Goal: Complete application form

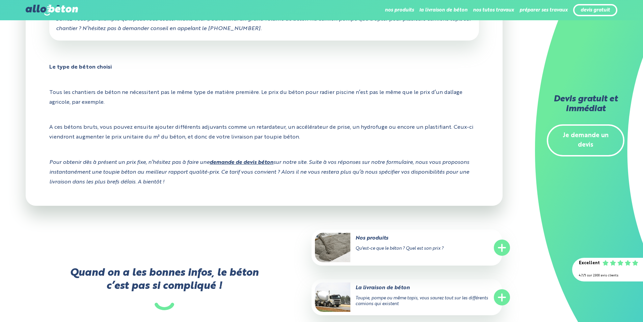
scroll to position [1022, 0]
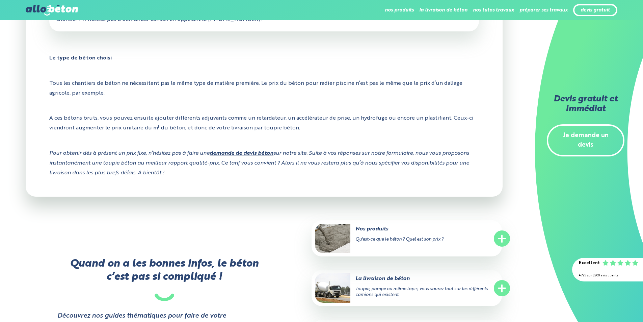
click at [246, 153] on strong "demande de devis béton" at bounding box center [242, 153] width 64 height 5
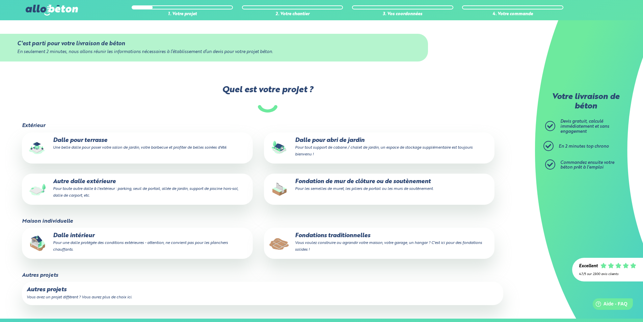
click at [71, 146] on small "Une belle dalle pour poser votre salon de jardin, votre barbecue et profiter de…" at bounding box center [140, 148] width 174 height 4
click at [0, 0] on input "Dalle pour terrasse Une belle dalle pour poser votre salon de jardin, votre bar…" at bounding box center [0, 0] width 0 height 0
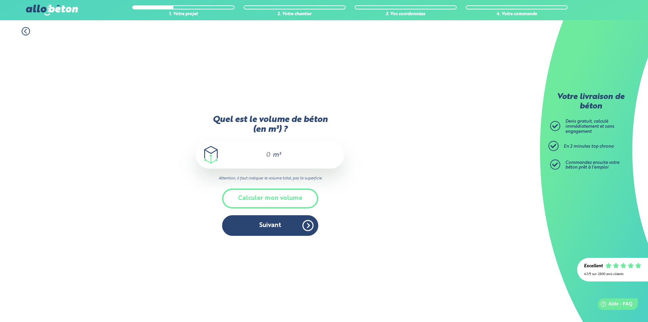
click at [271, 152] on div "m³" at bounding box center [270, 155] width 149 height 27
type input "10"
click at [271, 225] on button "Suivant" at bounding box center [270, 225] width 96 height 21
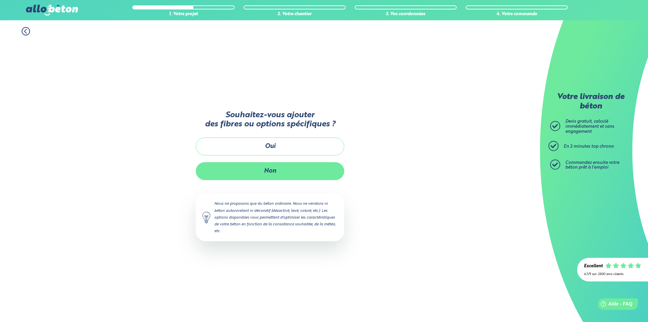
click at [268, 171] on button "Non" at bounding box center [270, 171] width 149 height 18
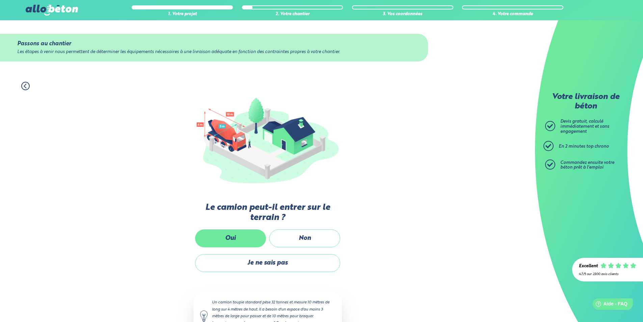
click at [234, 236] on label "Oui" at bounding box center [230, 238] width 71 height 18
click at [0, 0] on input "Oui" at bounding box center [0, 0] width 0 height 0
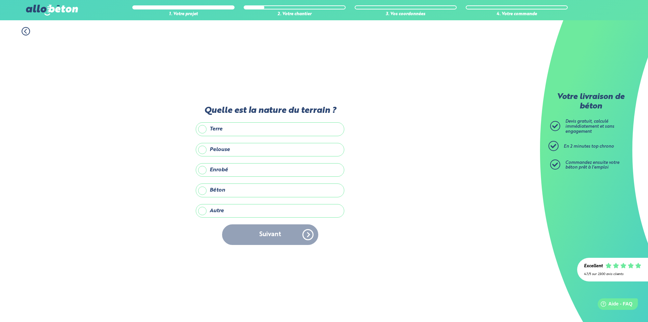
click at [202, 130] on label "Terre" at bounding box center [270, 129] width 149 height 14
click at [0, 0] on input "Terre" at bounding box center [0, 0] width 0 height 0
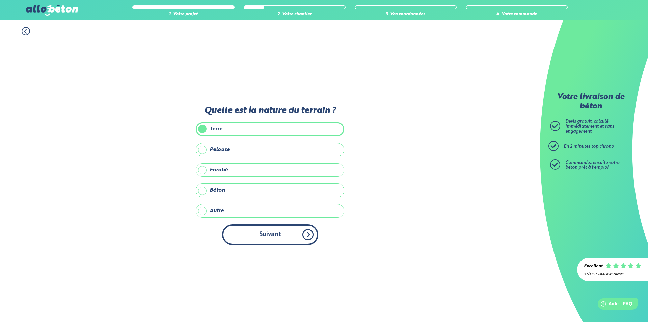
click at [272, 235] on button "Suivant" at bounding box center [270, 234] width 96 height 21
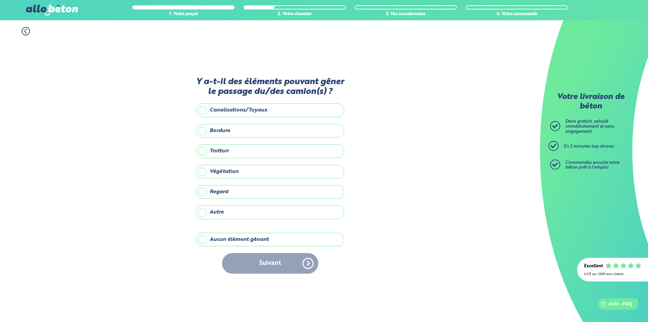
click at [204, 238] on label "Aucun élément gênant" at bounding box center [270, 240] width 149 height 14
click at [0, 0] on input "Aucun élément gênant" at bounding box center [0, 0] width 0 height 0
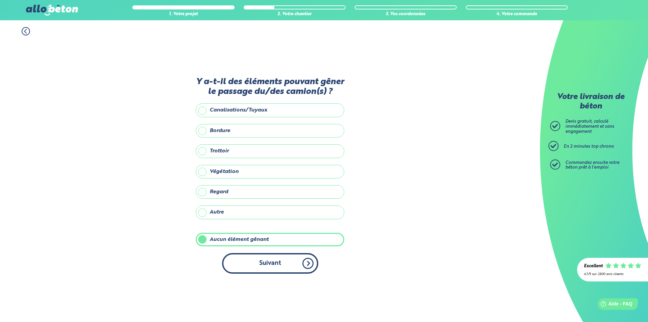
click at [265, 263] on button "Suivant" at bounding box center [270, 263] width 96 height 21
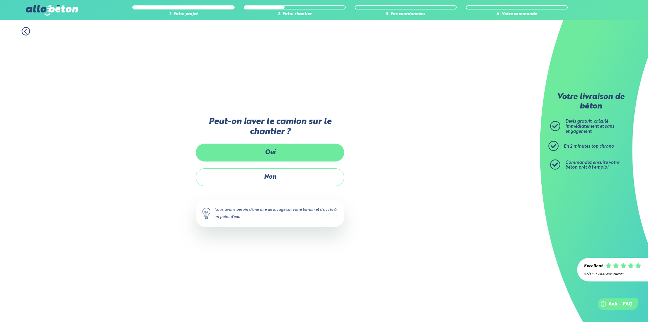
click at [268, 155] on label "Oui" at bounding box center [270, 153] width 149 height 18
click at [0, 0] on input "Oui" at bounding box center [0, 0] width 0 height 0
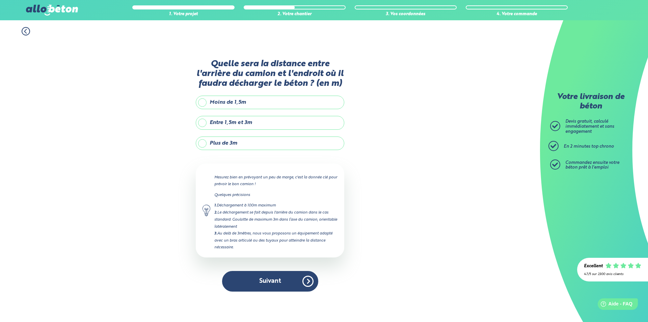
click at [203, 124] on label "Entre 1,5m et 3m" at bounding box center [270, 123] width 149 height 14
click at [0, 0] on input "Entre 1,5m et 3m" at bounding box center [0, 0] width 0 height 0
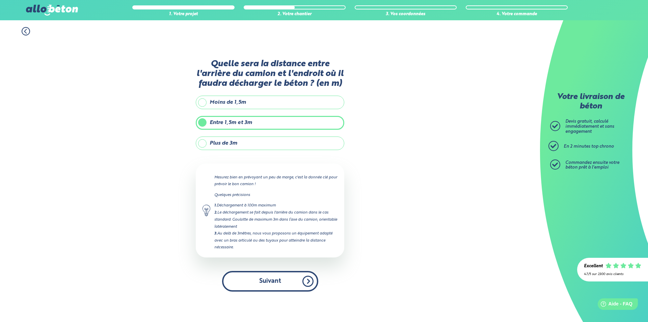
click at [268, 280] on button "Suivant" at bounding box center [270, 281] width 96 height 21
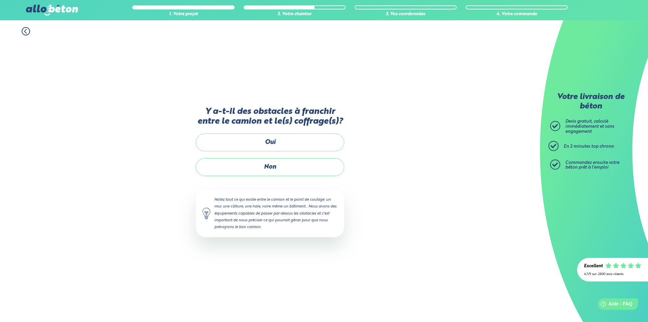
click at [271, 171] on label "Non" at bounding box center [270, 167] width 149 height 18
click at [0, 0] on input "Non" at bounding box center [0, 0] width 0 height 0
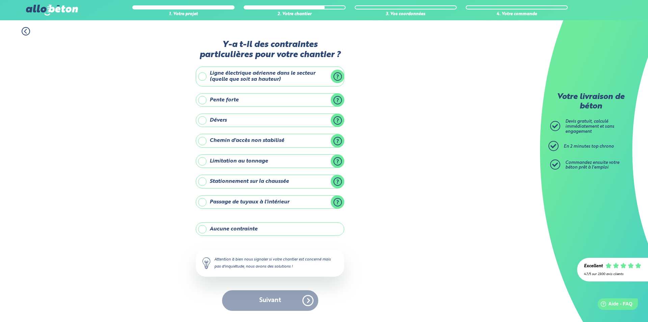
click at [201, 230] on label "Aucune contrainte" at bounding box center [270, 229] width 149 height 14
click at [0, 0] on input "Aucune contrainte" at bounding box center [0, 0] width 0 height 0
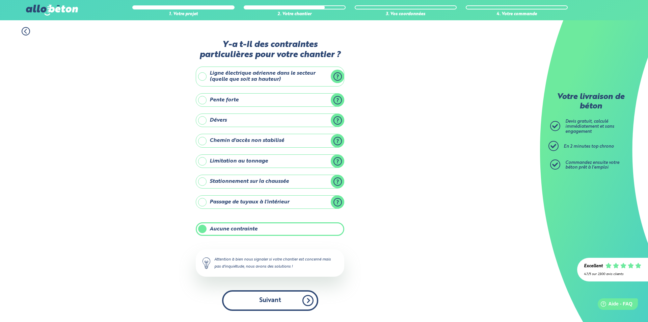
click at [272, 303] on button "Suivant" at bounding box center [270, 300] width 96 height 21
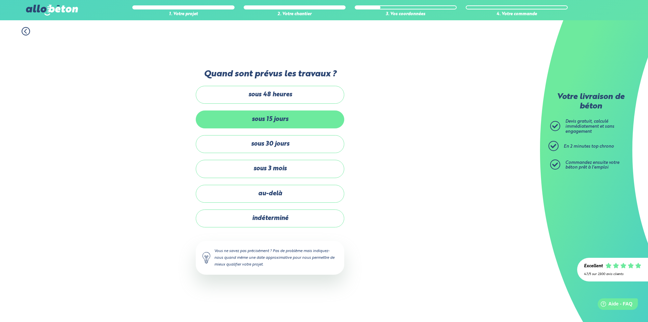
click at [222, 119] on label "sous 15 jours" at bounding box center [270, 119] width 149 height 18
click at [0, 0] on input "sous 15 jours" at bounding box center [0, 0] width 0 height 0
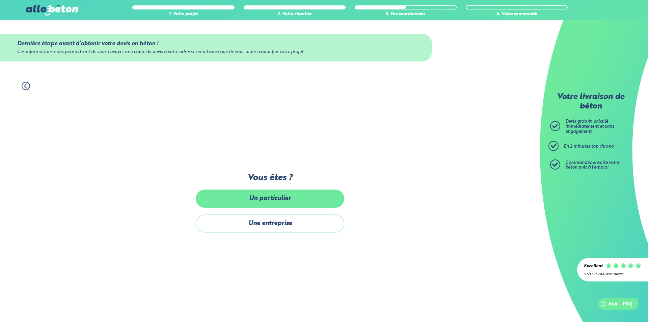
click at [268, 200] on label "Un particulier" at bounding box center [270, 198] width 149 height 18
click at [0, 0] on input "Un particulier" at bounding box center [0, 0] width 0 height 0
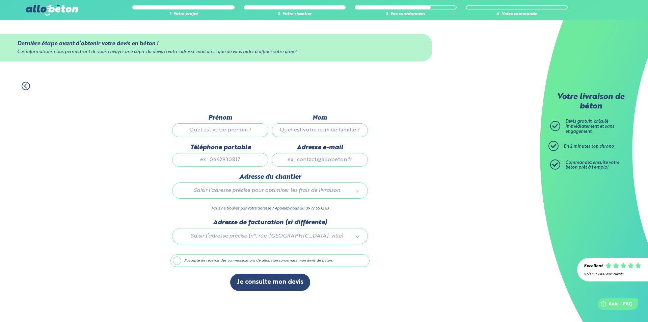
click at [233, 127] on input "Prénom" at bounding box center [220, 130] width 96 height 14
type input "[PERSON_NAME]"
type input "Le Méro"
type input "0644184427"
type input "[PERSON_NAME][EMAIL_ADDRESS][DOMAIN_NAME]"
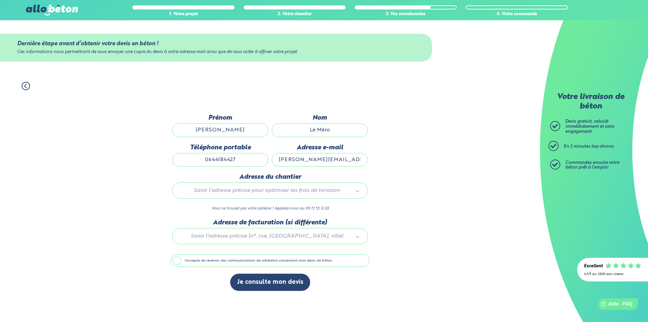
type input "LESLEGOT"
click at [237, 159] on input "0644184427" at bounding box center [220, 160] width 96 height 14
type input "0684606135"
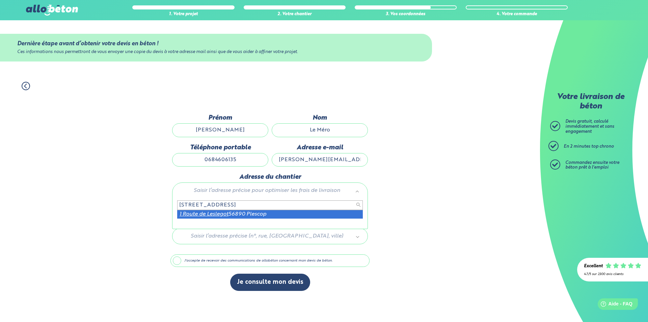
type input "1 route de Leslégot"
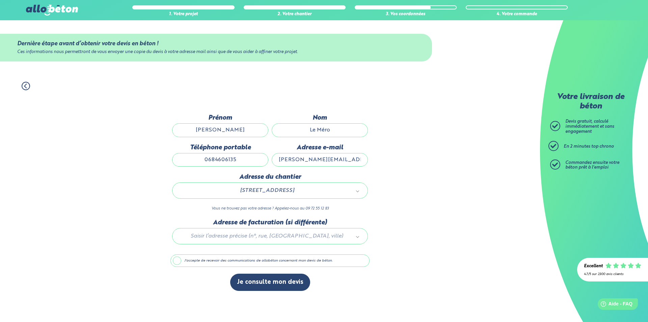
click at [177, 263] on label "J'accepte de recevoir des communications de allobéton concernant mon devis de b…" at bounding box center [270, 260] width 199 height 13
click at [0, 0] on input "J'accepte de recevoir des communications de allobéton concernant mon devis de b…" at bounding box center [0, 0] width 0 height 0
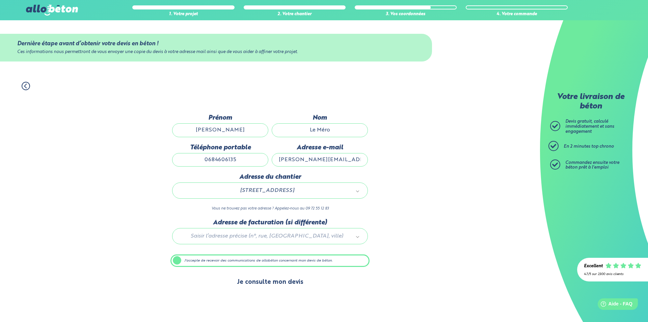
click at [255, 283] on button "Je consulte mon devis" at bounding box center [270, 282] width 80 height 17
